Goal: Information Seeking & Learning: Learn about a topic

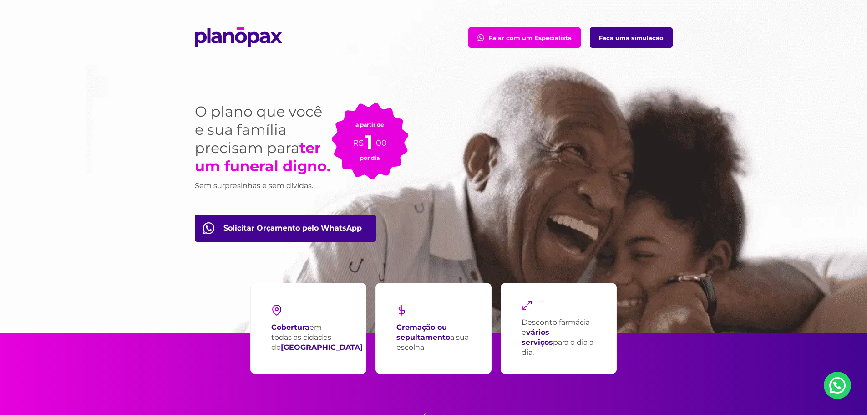
click at [425, 334] on strong "Cremação ou sepultamento" at bounding box center [424, 332] width 54 height 19
click at [403, 314] on img at bounding box center [402, 310] width 11 height 11
click at [432, 335] on strong "Cremação ou sepultamento" at bounding box center [424, 332] width 54 height 19
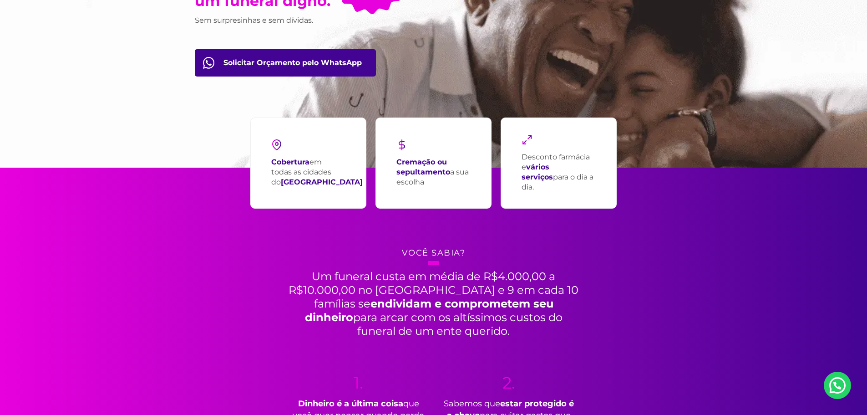
scroll to position [182, 0]
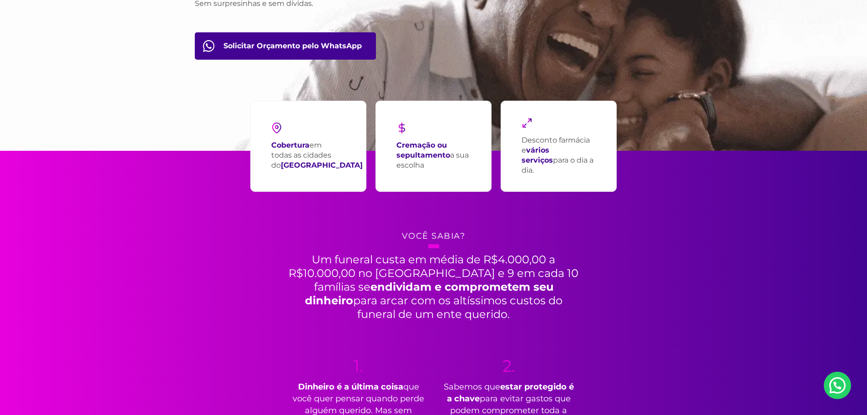
click at [421, 143] on strong "Cremação ou sepultamento" at bounding box center [424, 150] width 54 height 19
click at [422, 158] on strong "Cremação ou sepultamento" at bounding box center [424, 150] width 54 height 19
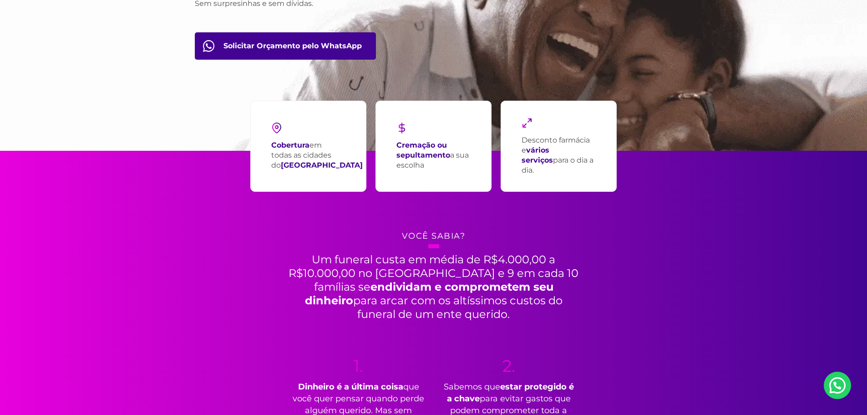
drag, startPoint x: 423, startPoint y: 153, endPoint x: 422, endPoint y: 148, distance: 5.2
click at [422, 148] on strong "Cremação ou sepultamento" at bounding box center [424, 150] width 54 height 19
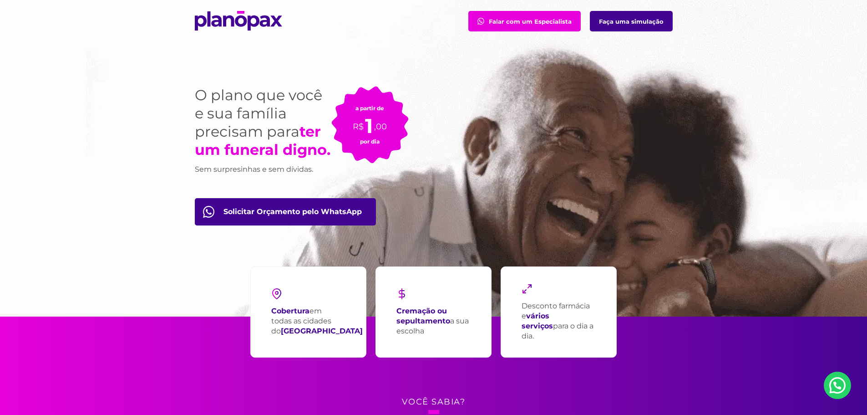
scroll to position [0, 0]
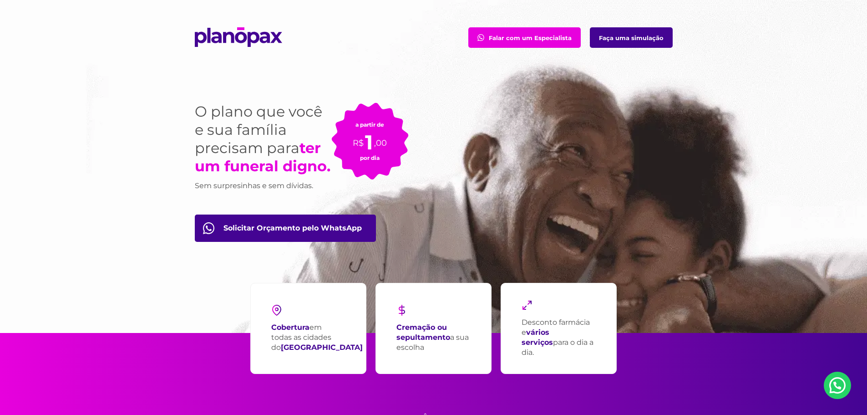
click at [645, 41] on link "Faça uma simulação" at bounding box center [631, 37] width 83 height 20
